Goal: Information Seeking & Learning: Learn about a topic

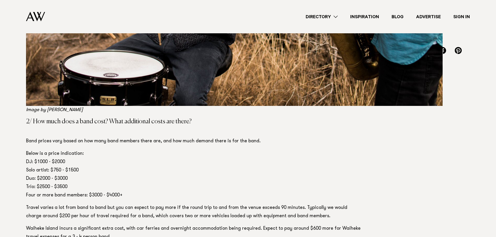
scroll to position [859, 0]
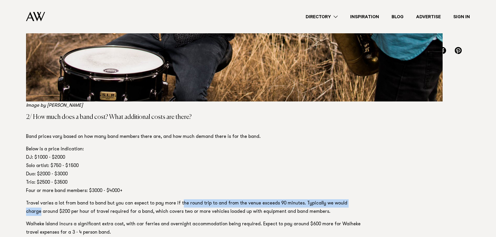
drag, startPoint x: 179, startPoint y: 196, endPoint x: 374, endPoint y: 198, distance: 194.8
click at [354, 199] on p "Travel varies a lot from band to band but you can expect to pay more if the rou…" at bounding box center [193, 207] width 335 height 17
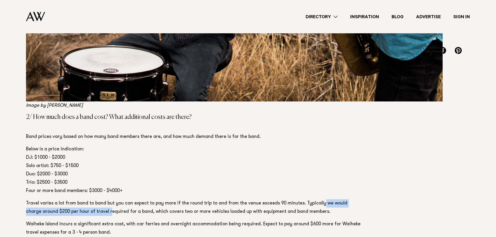
drag, startPoint x: 94, startPoint y: 202, endPoint x: 317, endPoint y: 198, distance: 223.2
click at [317, 199] on p "Travel varies a lot from band to band but you can expect to pay more if the rou…" at bounding box center [193, 207] width 335 height 17
click at [275, 199] on p "Travel varies a lot from band to band but you can expect to pay more if the rou…" at bounding box center [193, 207] width 335 height 17
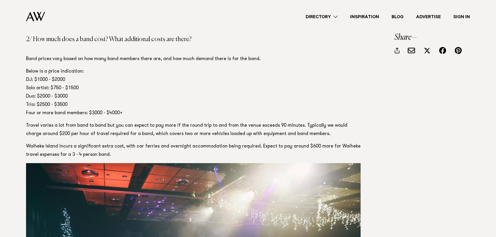
scroll to position [937, 0]
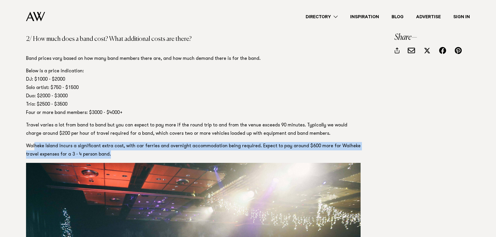
drag, startPoint x: 34, startPoint y: 137, endPoint x: 365, endPoint y: 143, distance: 330.5
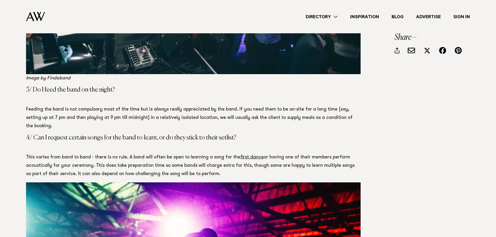
scroll to position [1276, 0]
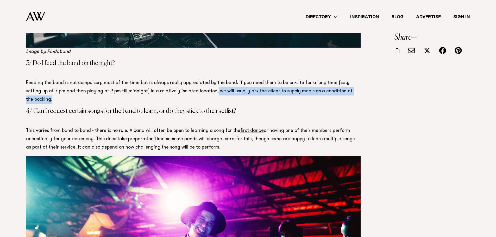
drag, startPoint x: 199, startPoint y: 83, endPoint x: 359, endPoint y: 84, distance: 159.4
click at [359, 84] on p "Feeding the band is not compulsory most of the time but is always really apprec…" at bounding box center [193, 91] width 335 height 25
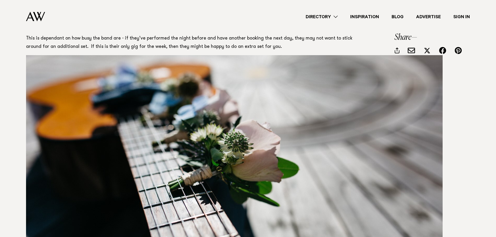
scroll to position [1719, 0]
